Goal: Information Seeking & Learning: Compare options

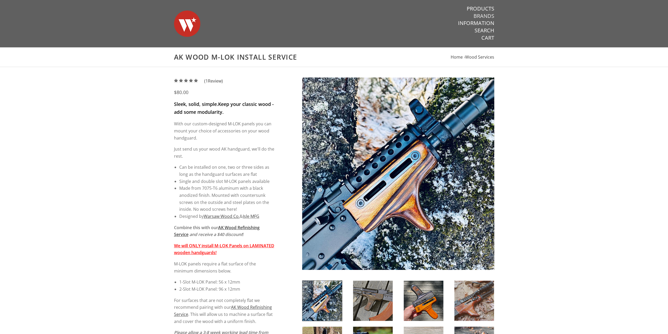
click at [490, 13] on link "Brands" at bounding box center [484, 16] width 21 height 7
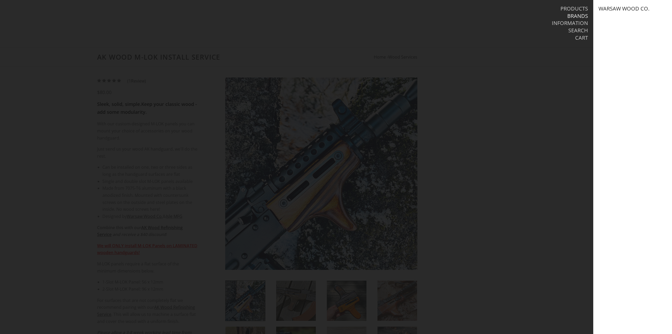
click at [641, 8] on link "Warsaw Wood Co." at bounding box center [624, 8] width 51 height 7
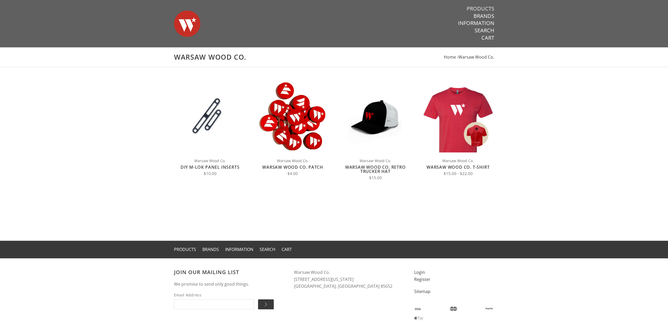
click at [484, 7] on link "Products" at bounding box center [481, 8] width 28 height 7
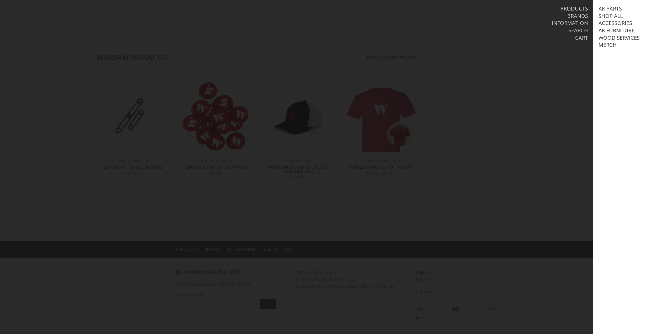
click at [629, 29] on link "AK Furniture" at bounding box center [617, 30] width 36 height 7
click at [624, 56] on link "Handguards" at bounding box center [622, 52] width 36 height 7
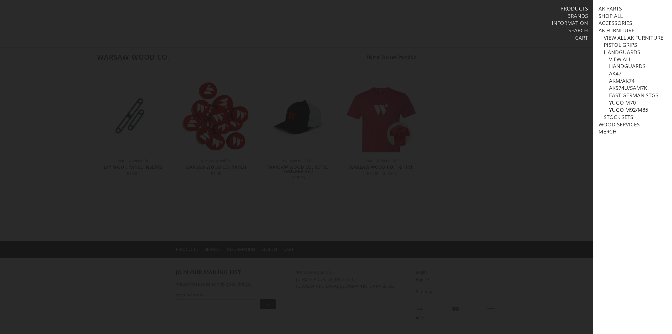
click at [625, 113] on link "Yugo M92/M85" at bounding box center [628, 109] width 39 height 7
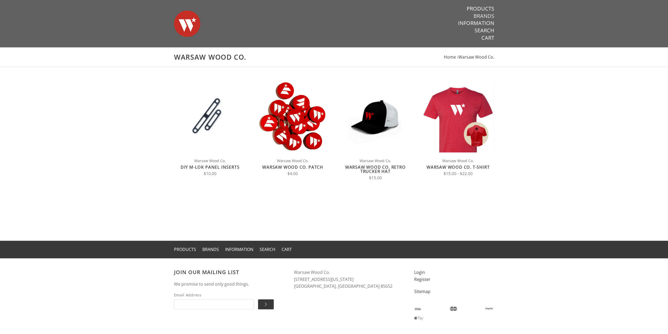
click at [483, 15] on link "Brands" at bounding box center [484, 16] width 21 height 7
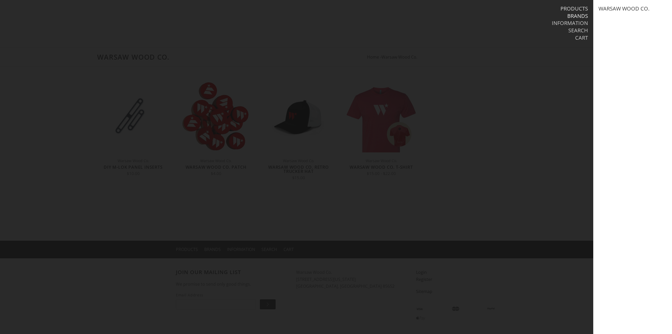
click at [574, 9] on link "Products" at bounding box center [575, 8] width 28 height 7
click at [620, 31] on link "AK Furniture" at bounding box center [617, 30] width 36 height 7
click at [622, 56] on link "Handguards" at bounding box center [622, 52] width 36 height 7
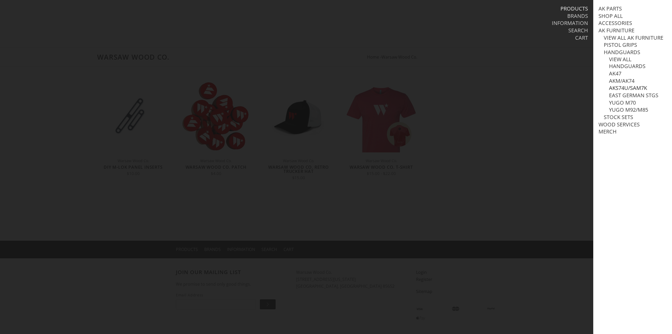
click at [622, 91] on link "AKS74U/SAM7K" at bounding box center [628, 88] width 38 height 7
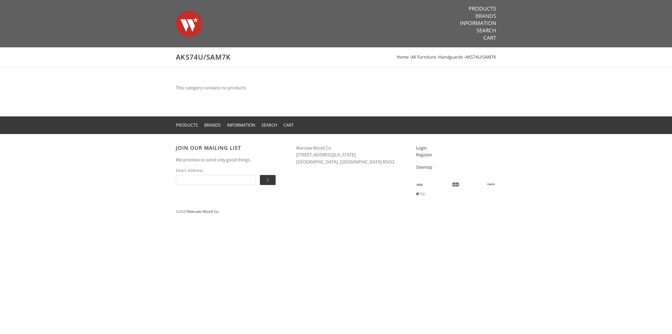
click at [482, 15] on link "Brands" at bounding box center [486, 16] width 21 height 7
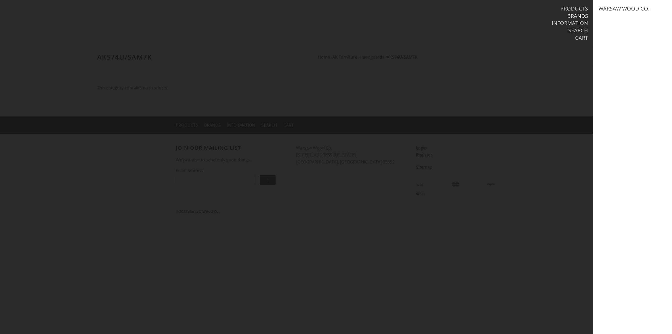
drag, startPoint x: 273, startPoint y: 60, endPoint x: 279, endPoint y: 3, distance: 57.0
click at [283, 54] on div at bounding box center [336, 167] width 672 height 334
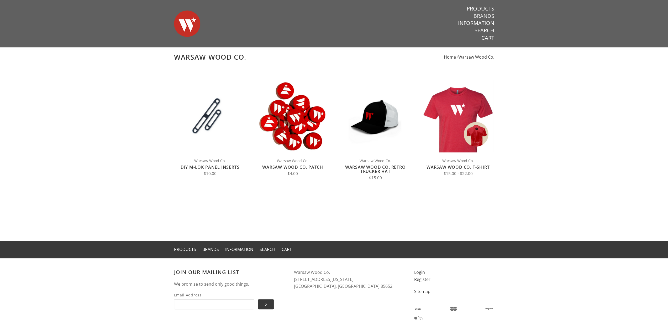
click at [484, 15] on link "Brands" at bounding box center [484, 16] width 21 height 7
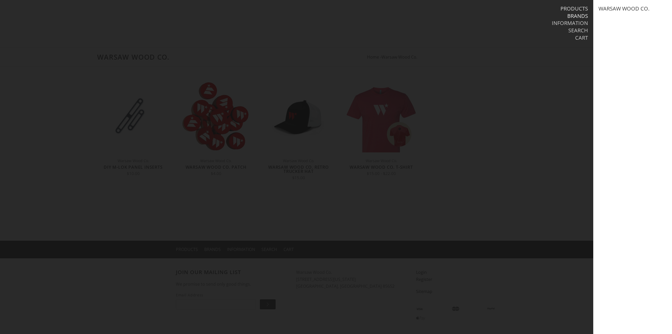
click at [580, 7] on link "Products" at bounding box center [575, 8] width 28 height 7
click at [619, 29] on link "AK Furniture" at bounding box center [617, 30] width 36 height 7
click at [626, 36] on link "View all AK Furniture" at bounding box center [634, 37] width 60 height 7
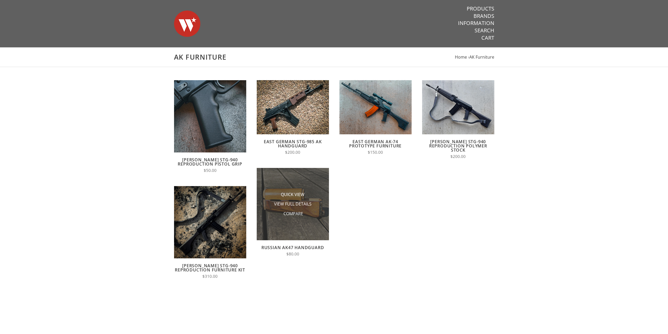
click at [272, 217] on li "Compare" at bounding box center [293, 214] width 53 height 10
click at [271, 226] on img at bounding box center [293, 204] width 72 height 72
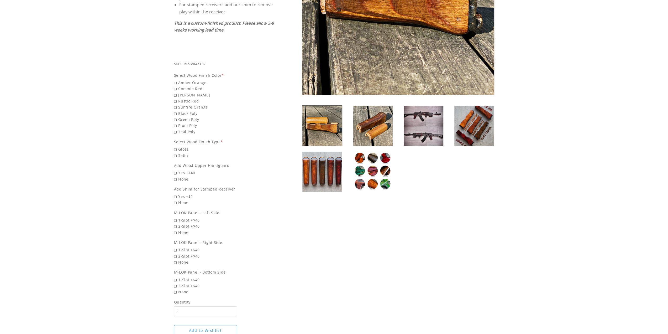
scroll to position [87, 0]
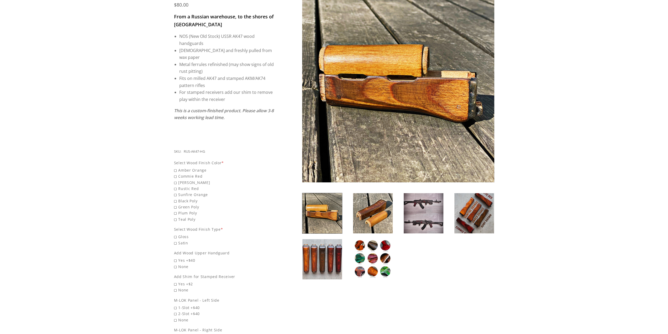
click at [327, 260] on img at bounding box center [322, 259] width 40 height 40
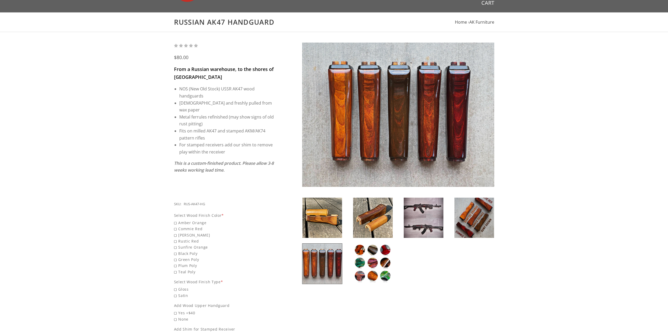
scroll to position [17, 0]
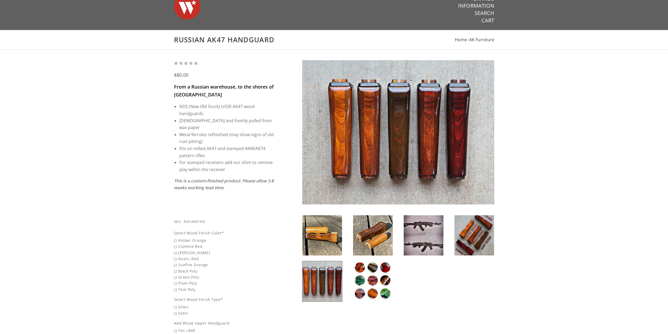
click at [470, 225] on img at bounding box center [475, 235] width 40 height 40
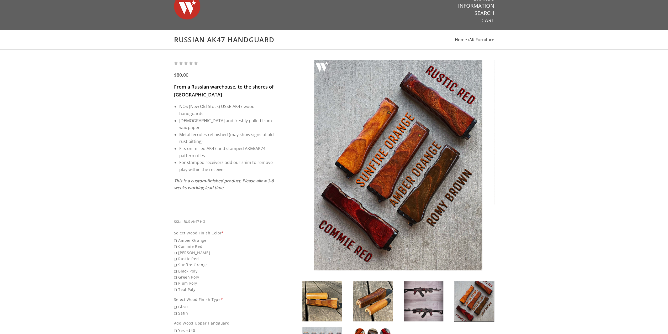
scroll to position [0, 0]
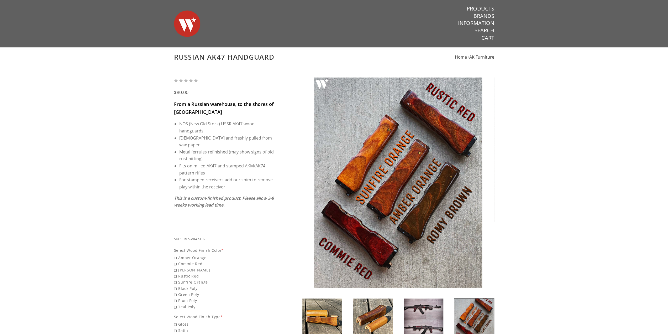
click at [186, 21] on img at bounding box center [187, 23] width 26 height 37
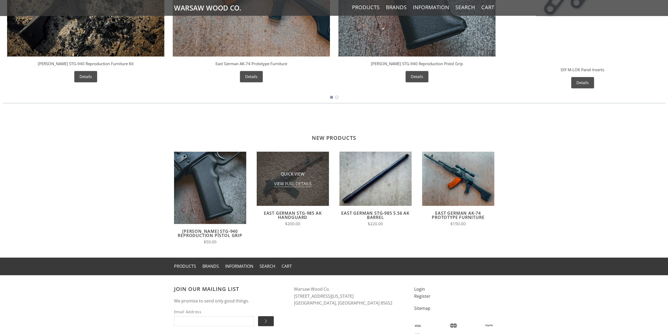
scroll to position [377, 0]
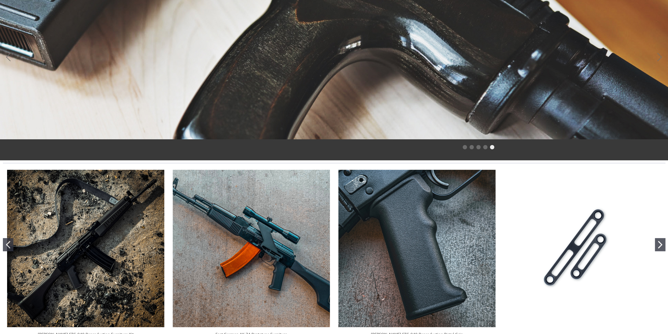
scroll to position [0, 0]
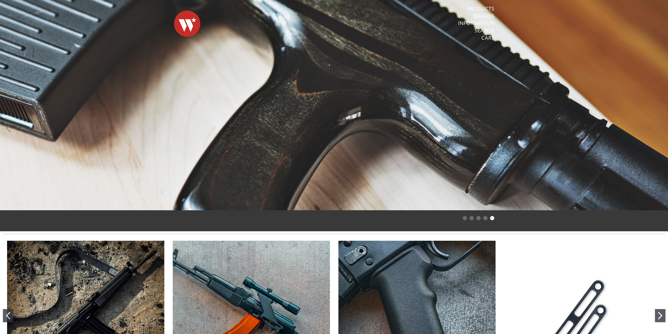
drag, startPoint x: 44, startPoint y: 182, endPoint x: 189, endPoint y: 20, distance: 218.2
click at [189, 20] on img at bounding box center [187, 23] width 26 height 37
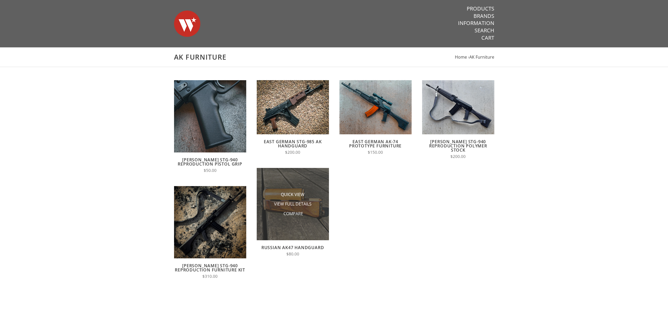
click at [317, 222] on img at bounding box center [293, 204] width 72 height 72
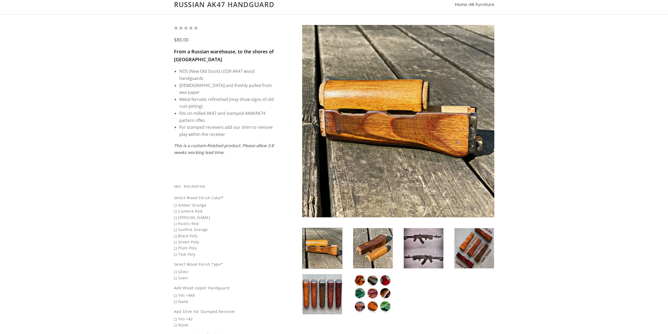
scroll to position [61, 0]
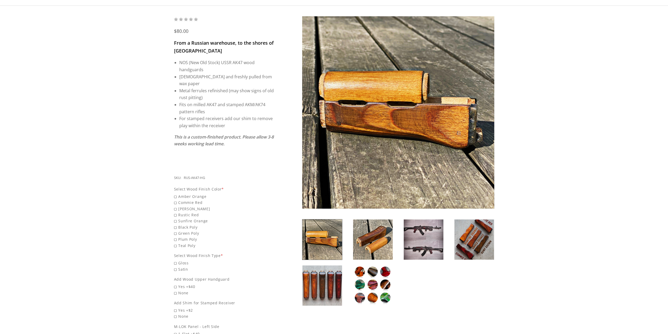
click at [465, 238] on img at bounding box center [475, 239] width 40 height 40
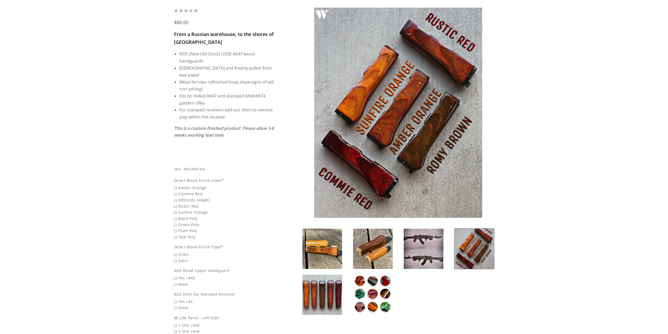
scroll to position [0, 0]
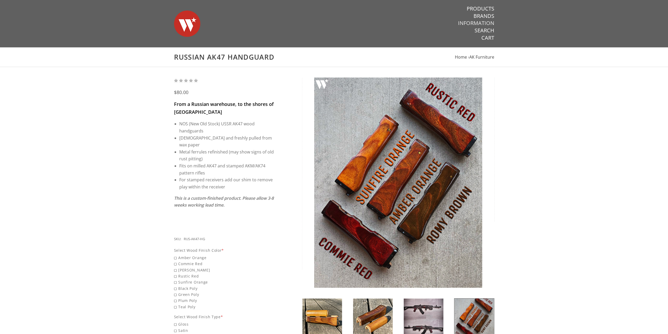
click at [483, 23] on link "Information" at bounding box center [476, 23] width 36 height 7
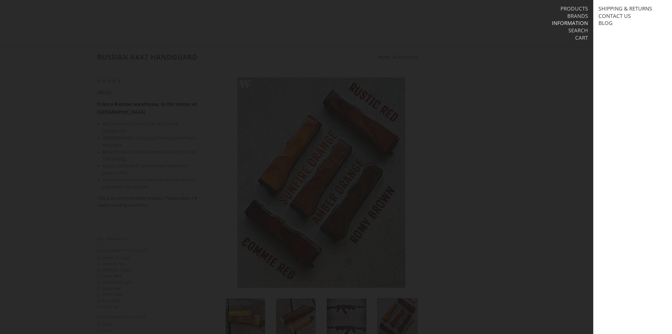
click at [520, 79] on div at bounding box center [336, 167] width 672 height 334
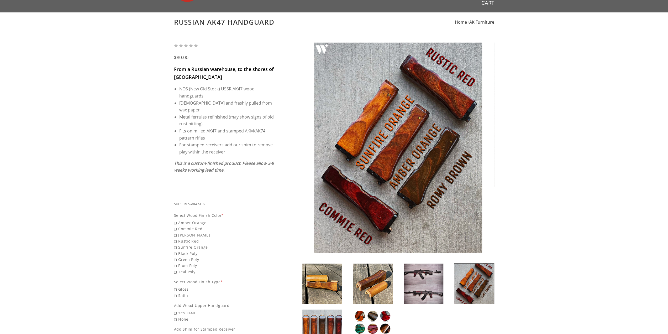
scroll to position [44, 0]
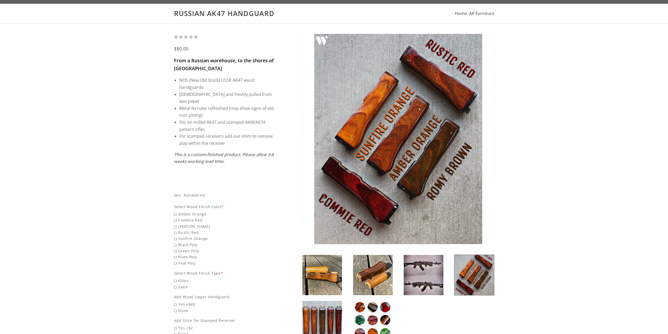
click at [468, 282] on img at bounding box center [475, 275] width 40 height 40
click at [477, 279] on img at bounding box center [475, 275] width 40 height 40
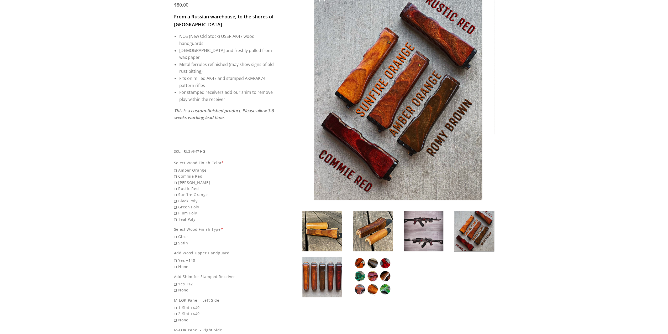
scroll to position [105, 0]
